Goal: Task Accomplishment & Management: Use online tool/utility

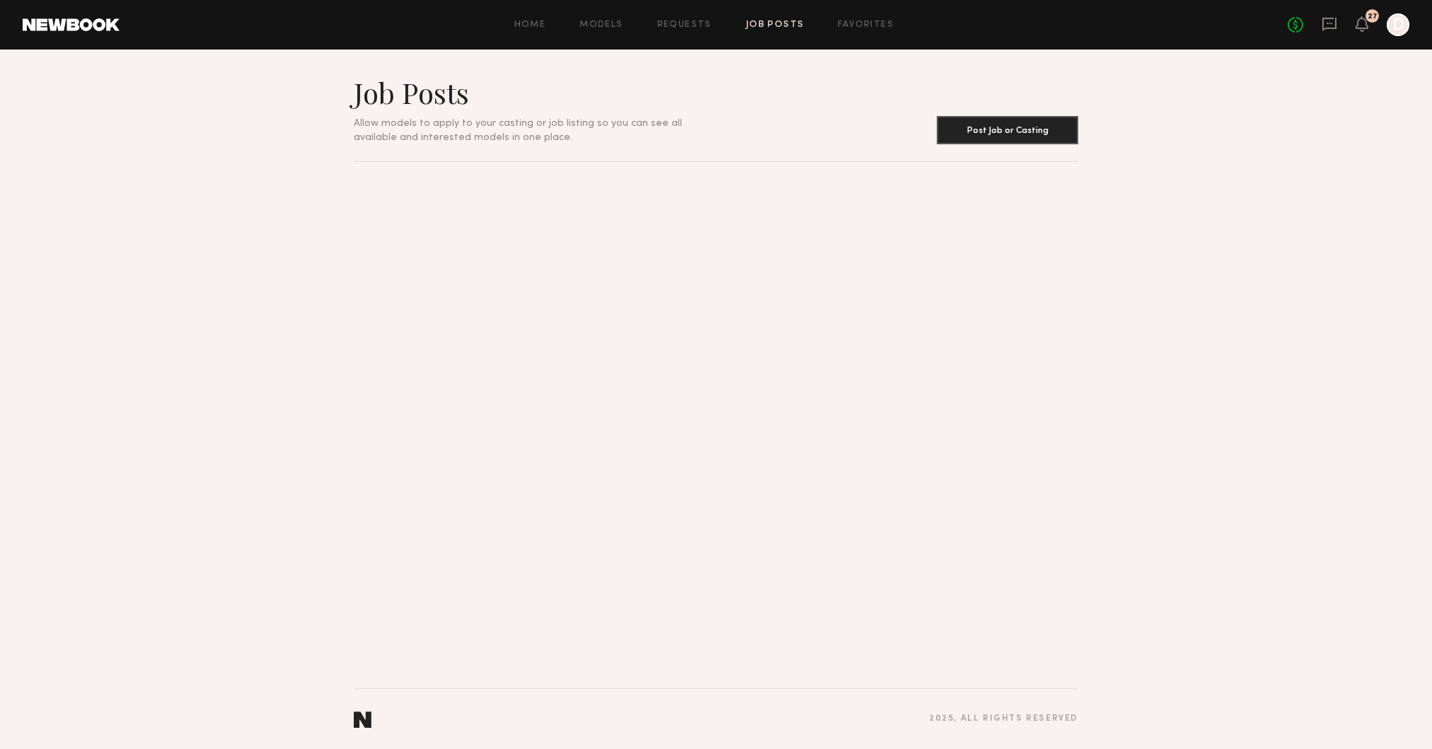
click at [775, 26] on link "Job Posts" at bounding box center [775, 25] width 59 height 9
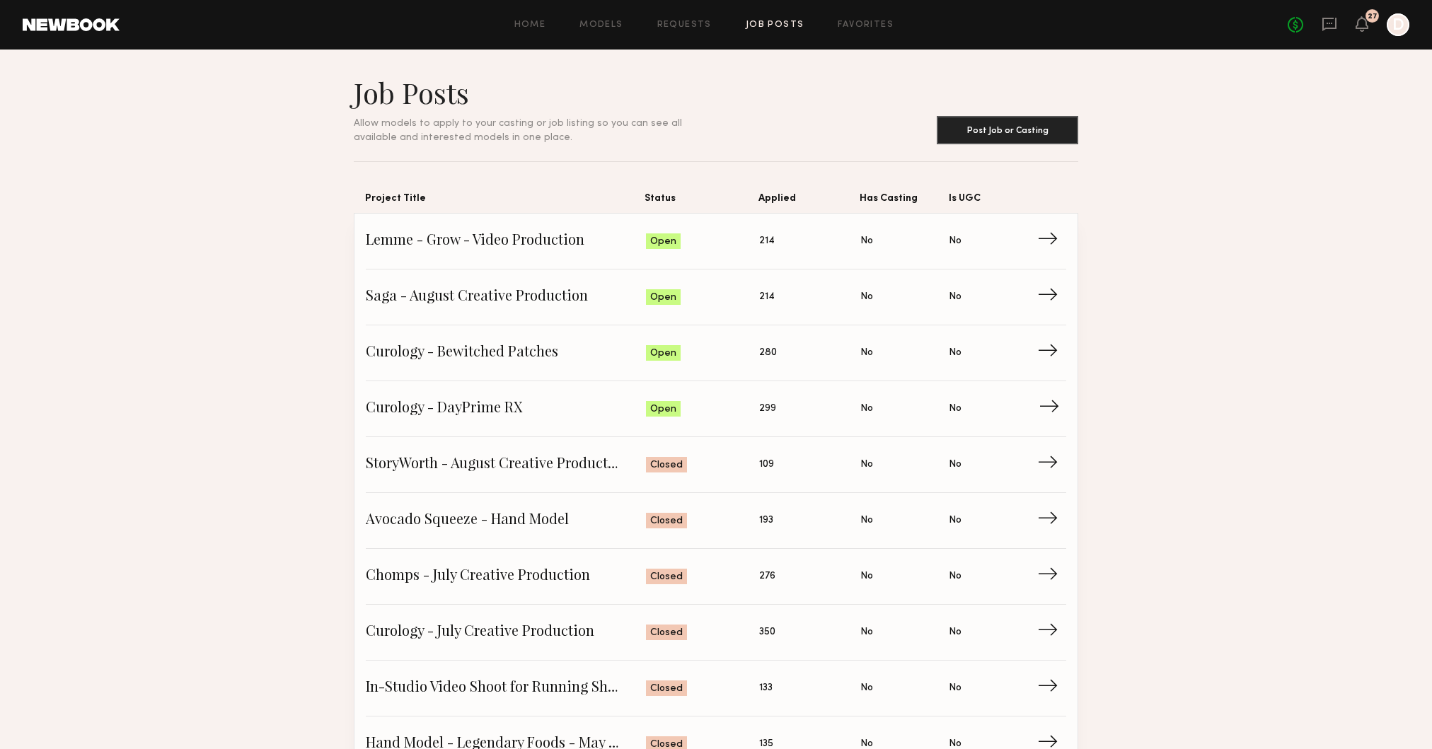
click at [597, 415] on span "Curology - DayPrime RX" at bounding box center [506, 408] width 280 height 21
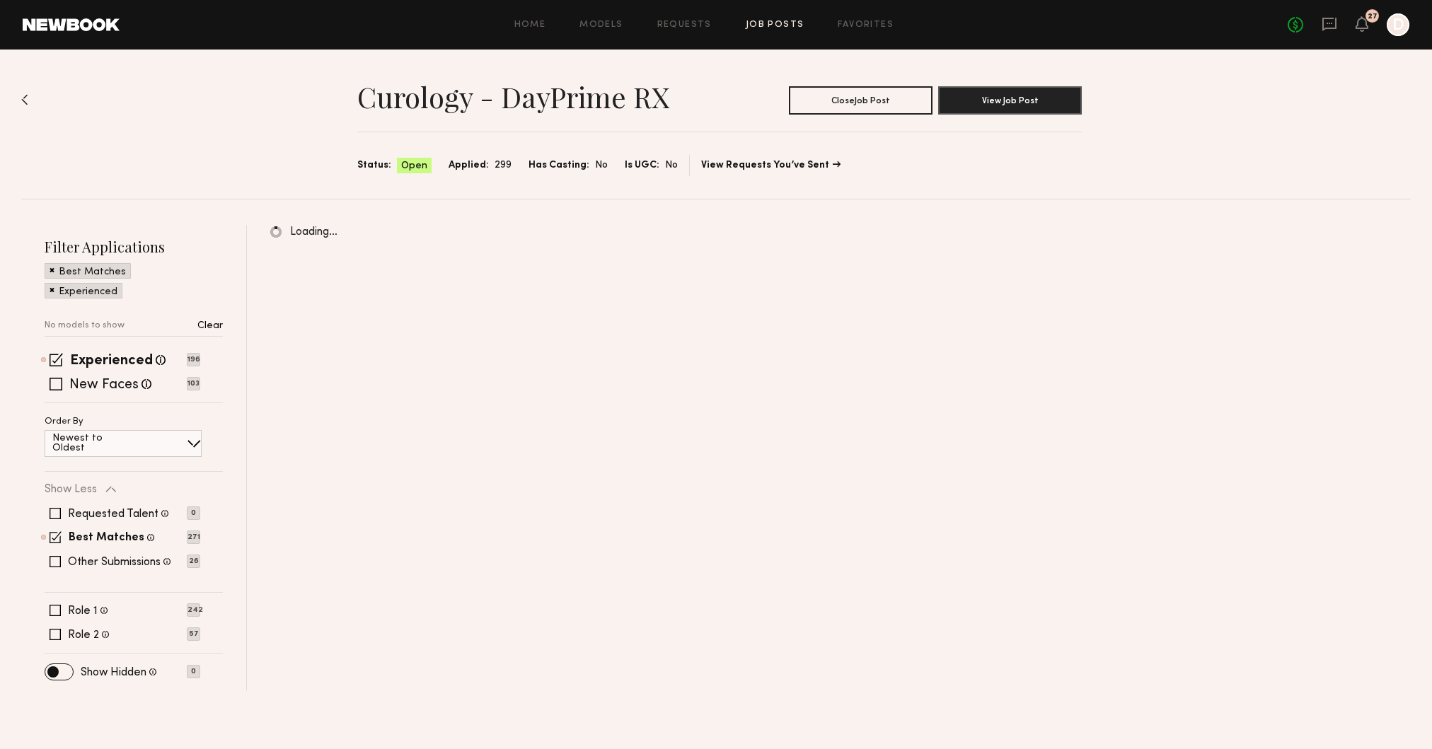
click at [24, 98] on img at bounding box center [24, 99] width 7 height 11
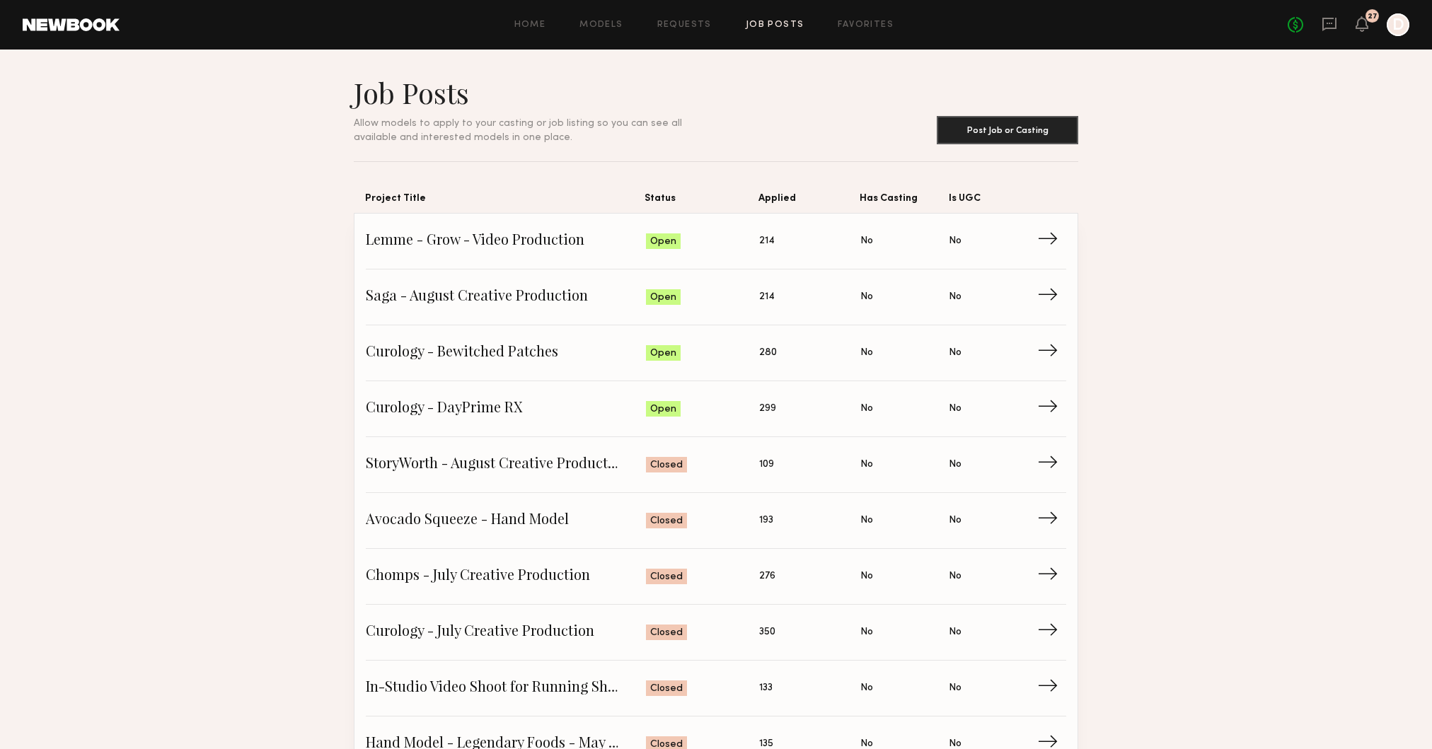
click at [823, 21] on div "Home Models Requests Job Posts Favorites Sign Out" at bounding box center [704, 25] width 1168 height 9
click at [770, 25] on link "Job Posts" at bounding box center [775, 25] width 59 height 9
click at [535, 369] on link "Curology - Bewitched Patches Status: Open Applied: 280 Has Casting: No Is UGC: …" at bounding box center [716, 353] width 700 height 56
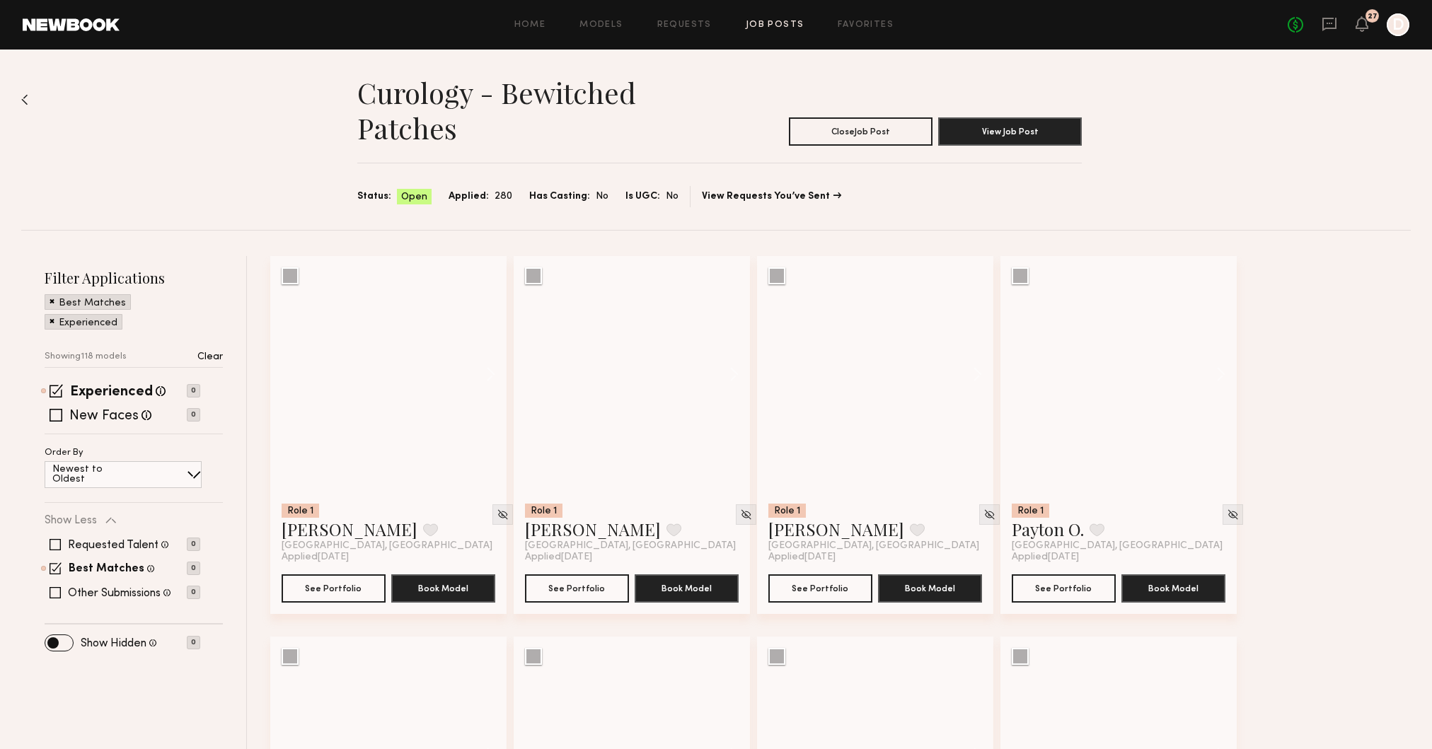
scroll to position [4, 0]
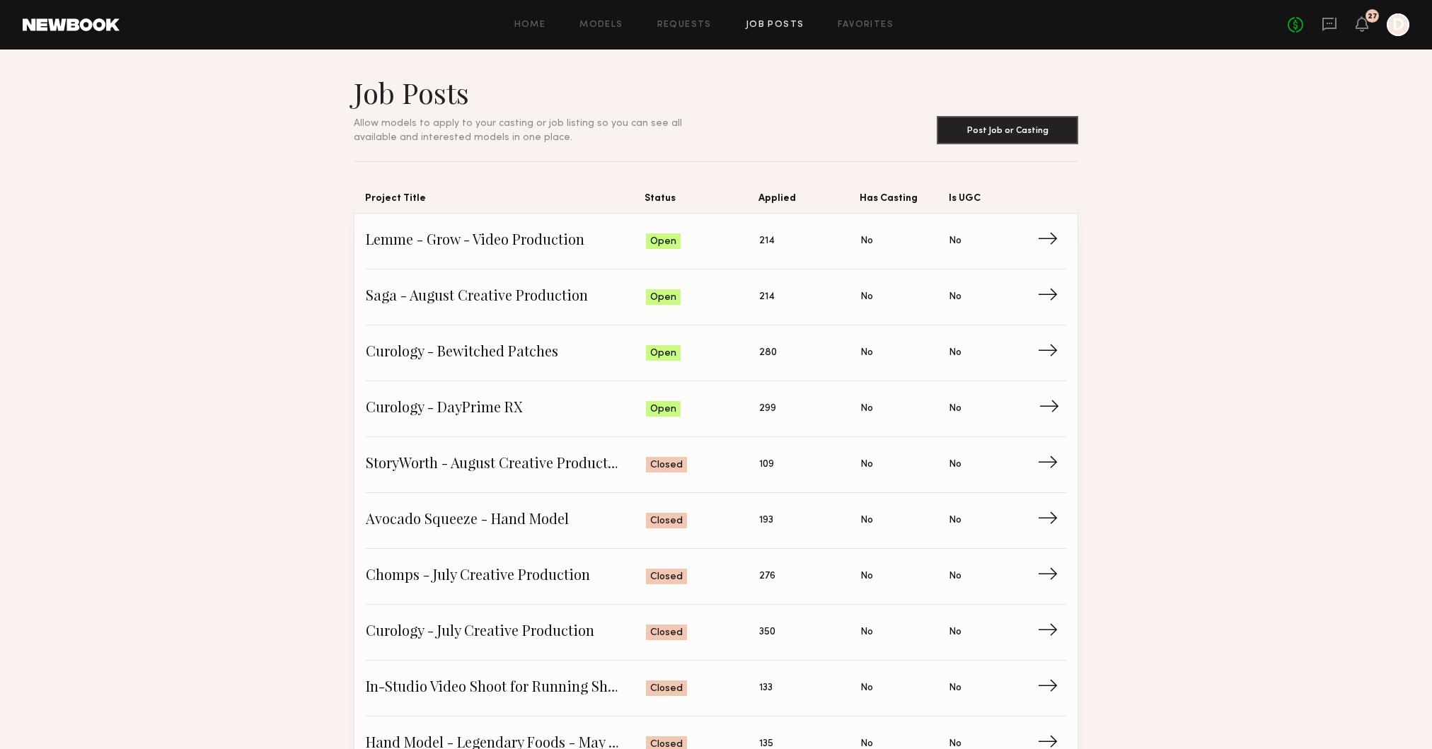
click at [441, 401] on span "Curology - DayPrime RX" at bounding box center [506, 408] width 280 height 21
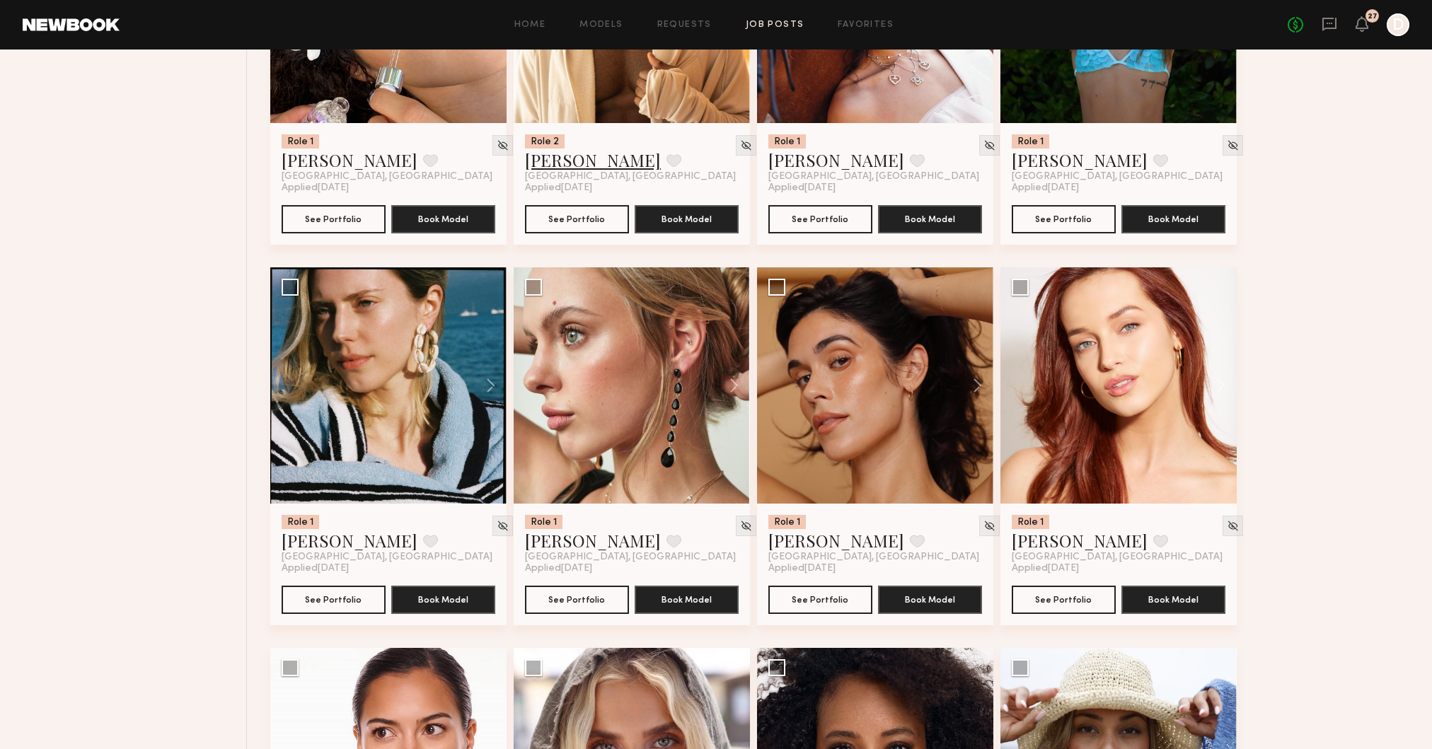
scroll to position [1863, 0]
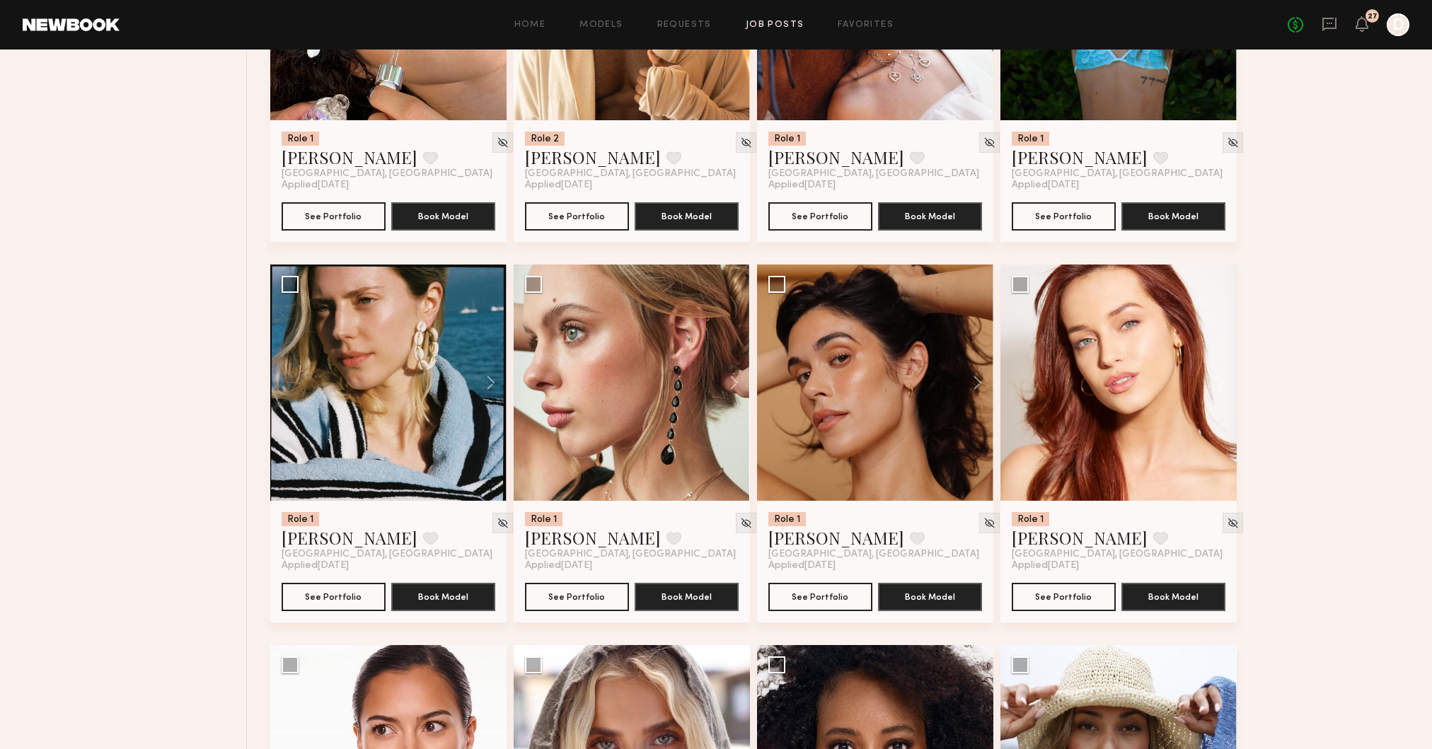
drag, startPoint x: 538, startPoint y: 628, endPoint x: 547, endPoint y: 628, distance: 9.2
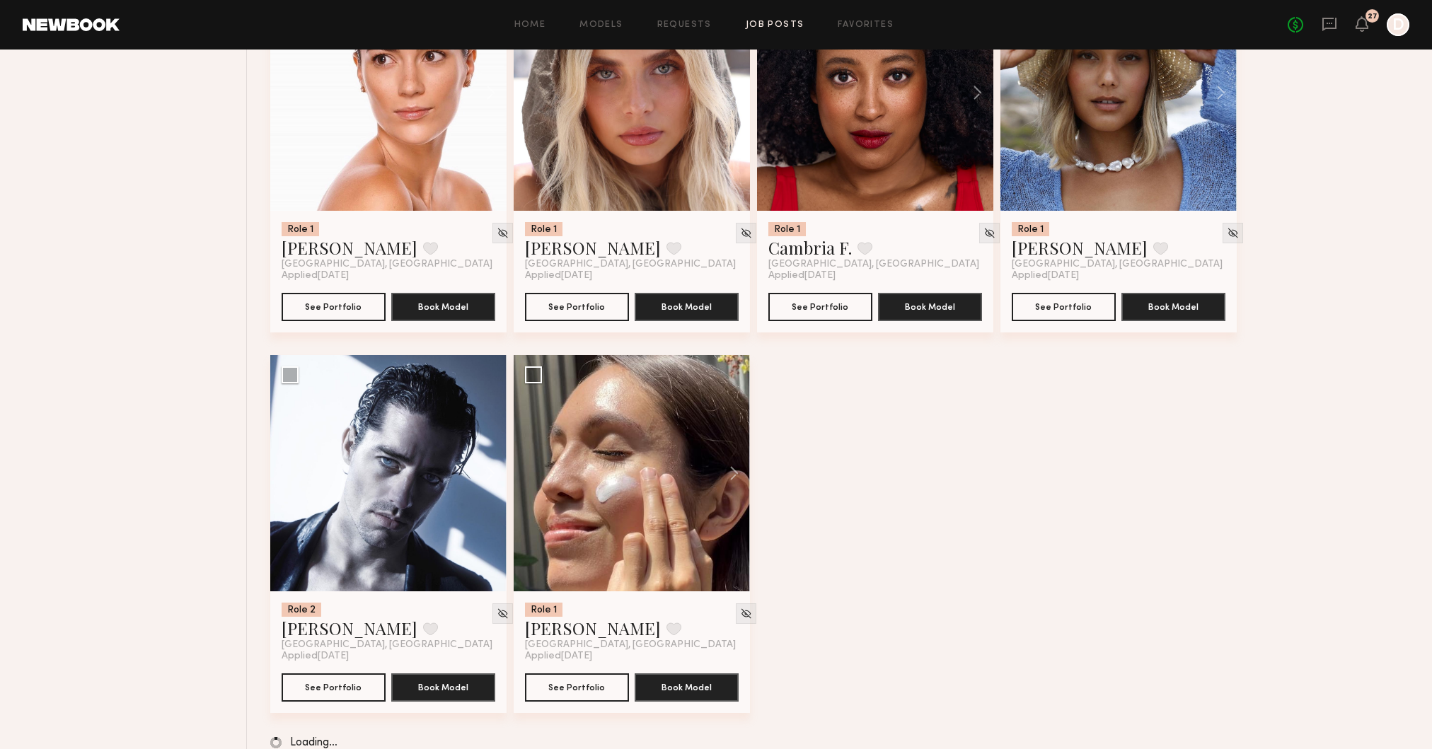
scroll to position [2539, 0]
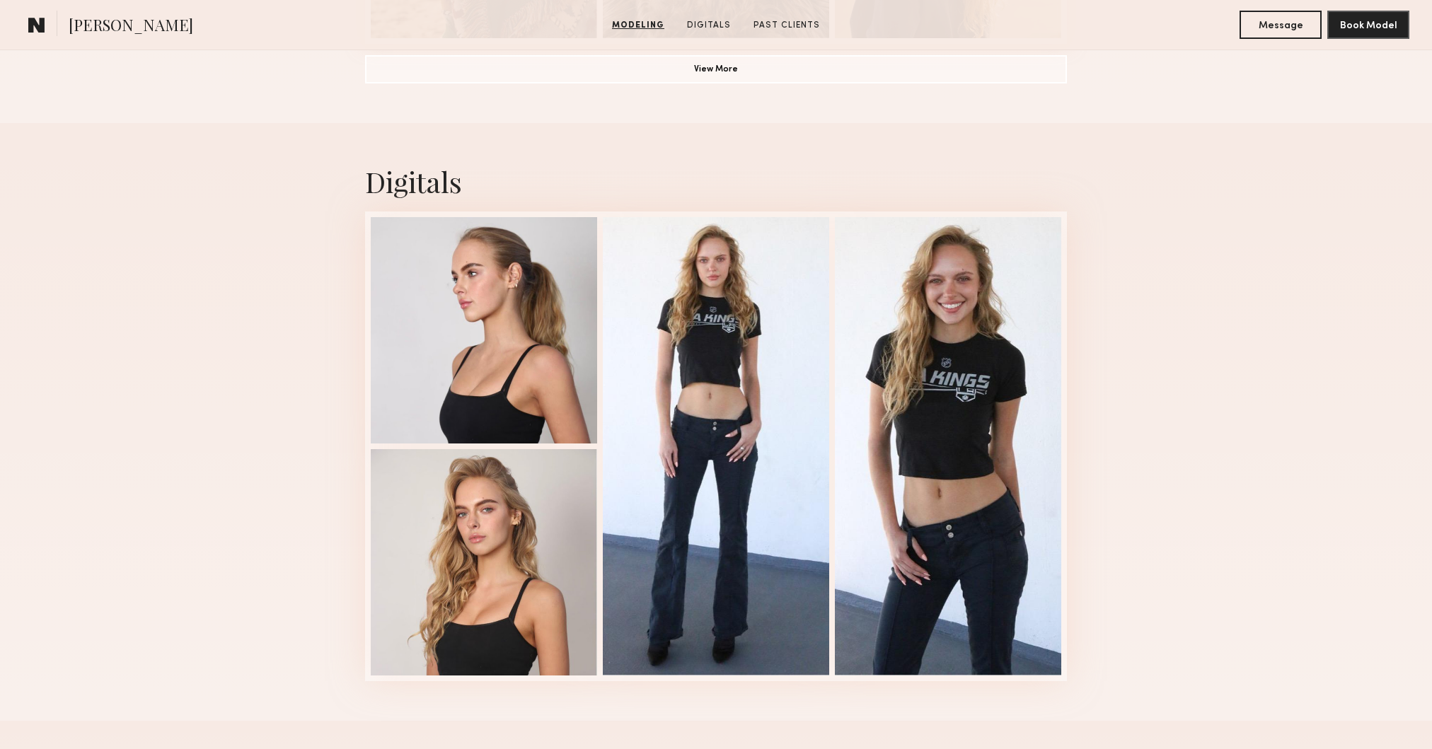
scroll to position [1317, 0]
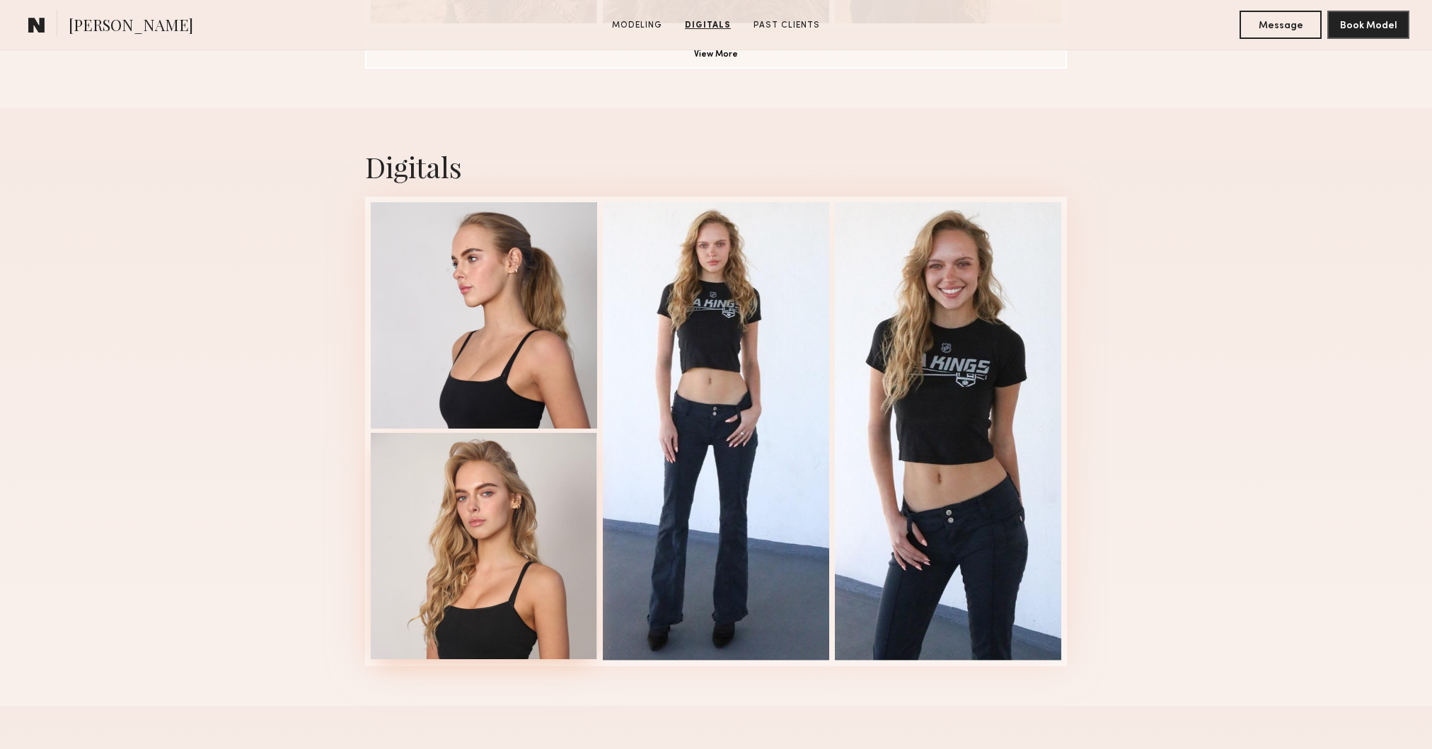
click at [472, 509] on div at bounding box center [484, 546] width 226 height 226
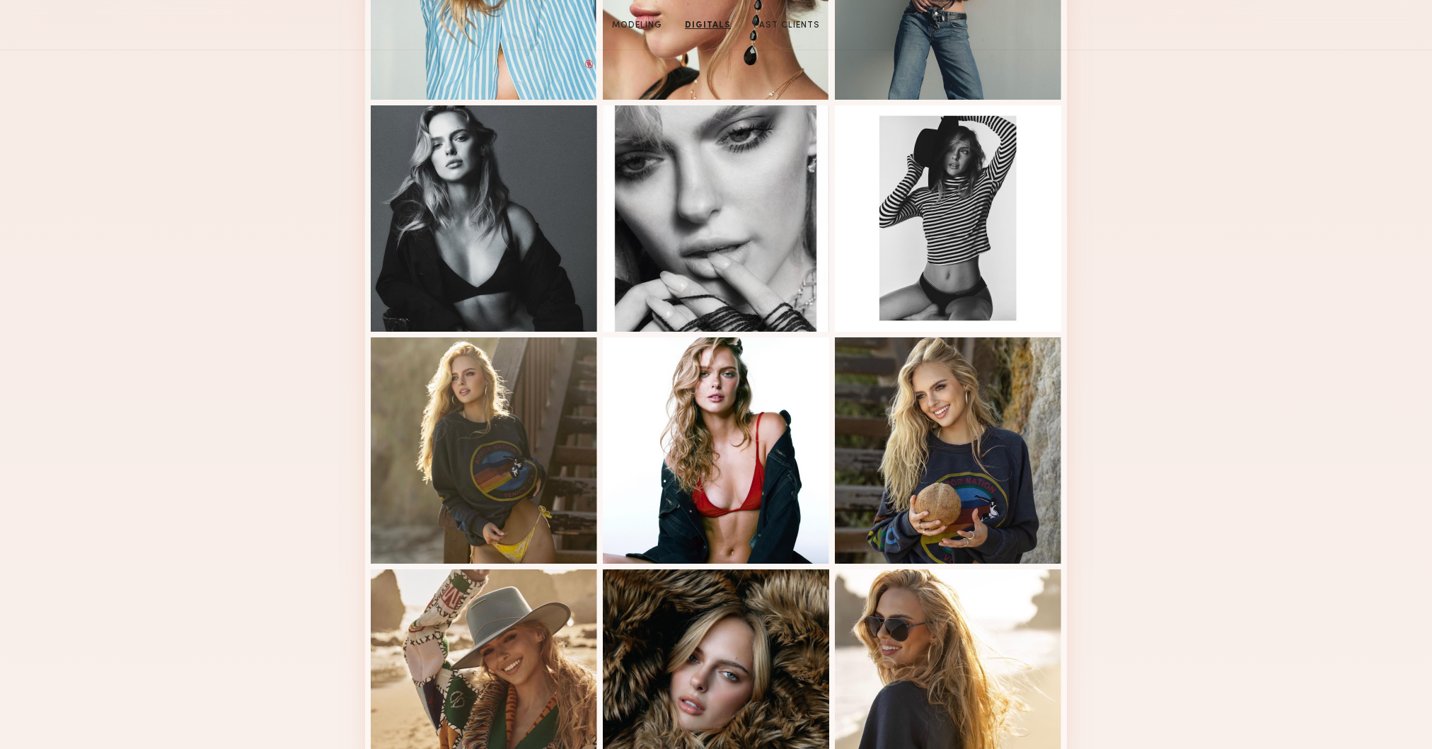
scroll to position [0, 0]
